Goal: Task Accomplishment & Management: Manage account settings

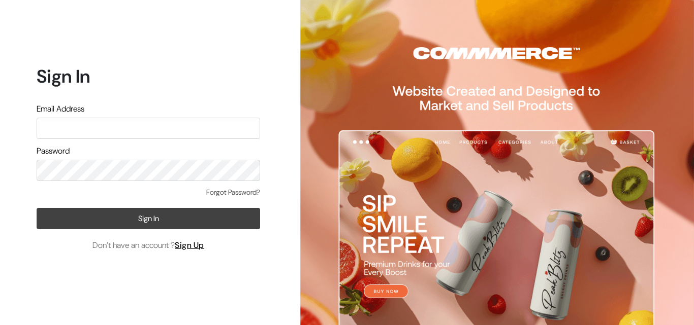
type input "admin@shahbookhouse.com"
click at [149, 221] on button "Sign In" at bounding box center [148, 218] width 223 height 21
